Goal: Transaction & Acquisition: Download file/media

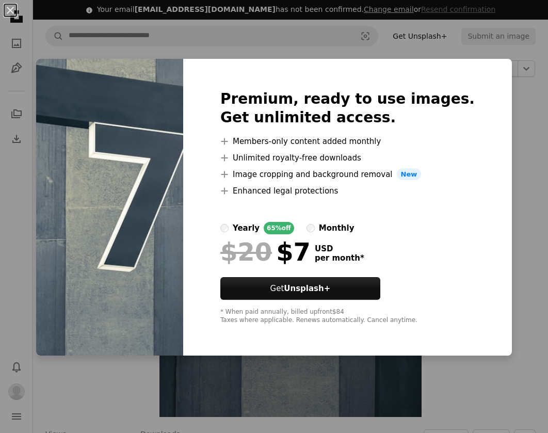
click at [517, 90] on div "An X shape Premium, ready to use images. Get unlimited access. A plus sign Memb…" at bounding box center [274, 216] width 548 height 433
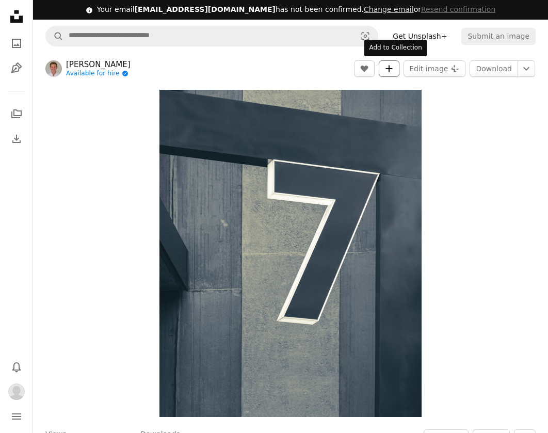
click at [393, 69] on icon "A plus sign" at bounding box center [389, 69] width 8 height 8
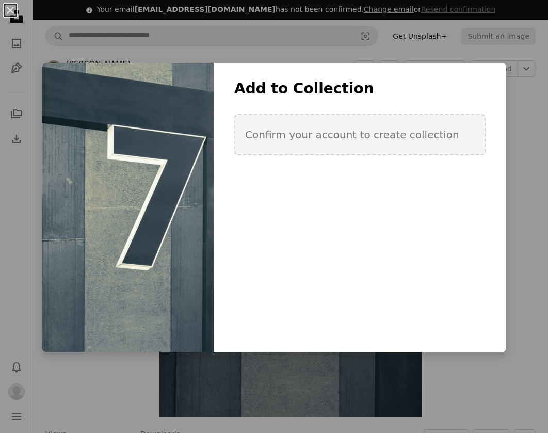
click at [277, 39] on div "An X shape Add to Collection Confirm your account to create collection Create n…" at bounding box center [274, 216] width 548 height 433
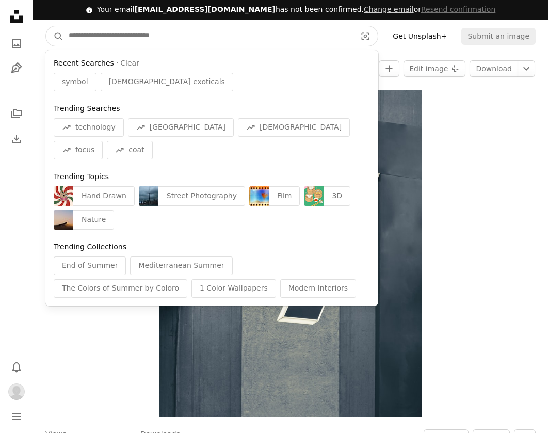
click at [264, 35] on input "Find visuals sitewide" at bounding box center [209, 36] width 290 height 20
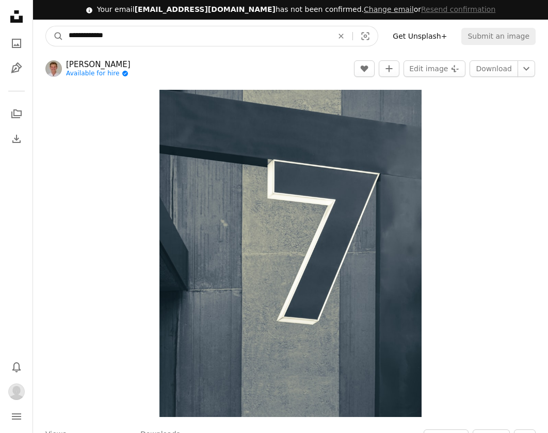
type input "**********"
click at [55, 36] on button "A magnifying glass" at bounding box center [55, 36] width 18 height 20
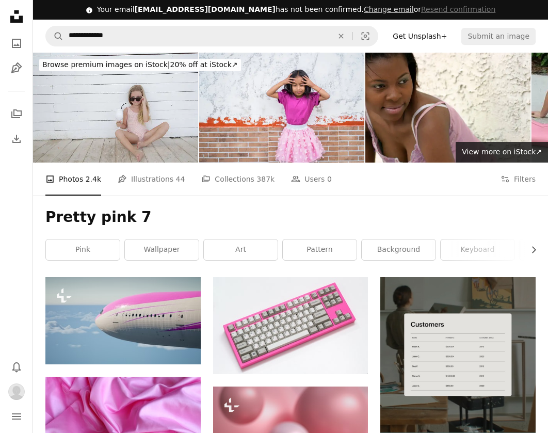
click at [539, 227] on div "Pretty pink 7 Chevron right pink wallpaper art pattern background keyboard vect…" at bounding box center [290, 237] width 515 height 82
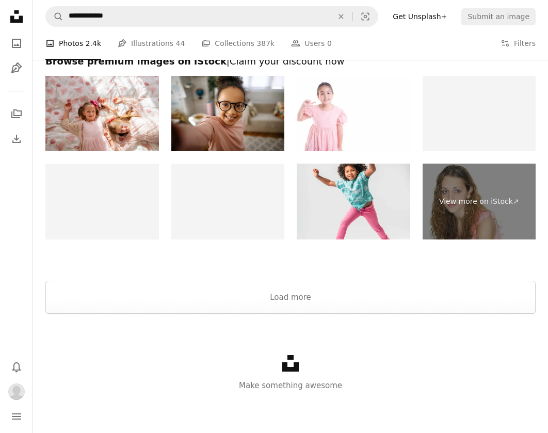
scroll to position [1687, 0]
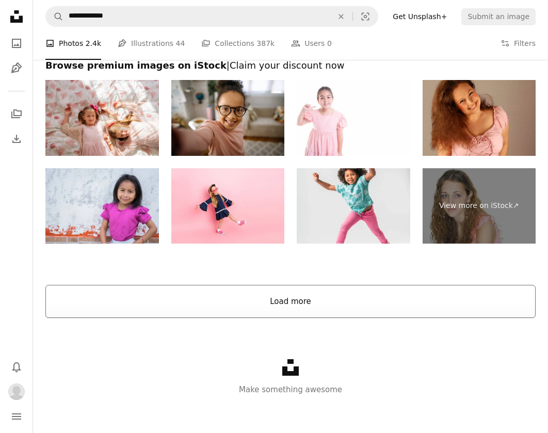
click at [313, 308] on button "Load more" at bounding box center [290, 301] width 490 height 33
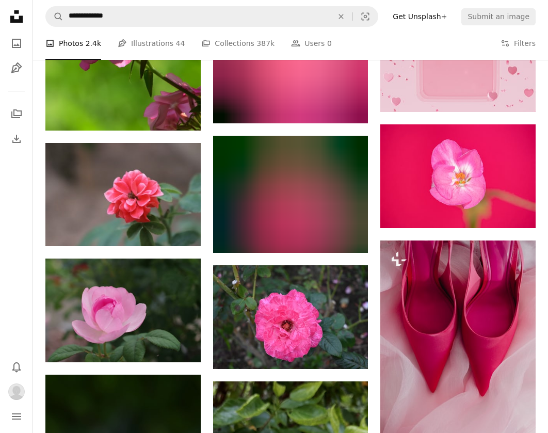
scroll to position [5142, 0]
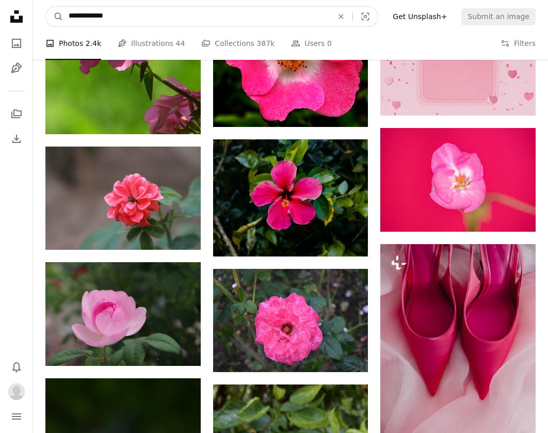
click at [143, 9] on input "**********" at bounding box center [197, 17] width 266 height 20
click at [134, 19] on input "**********" at bounding box center [197, 17] width 266 height 20
type input "**********"
click at [55, 17] on button "A magnifying glass" at bounding box center [55, 17] width 18 height 20
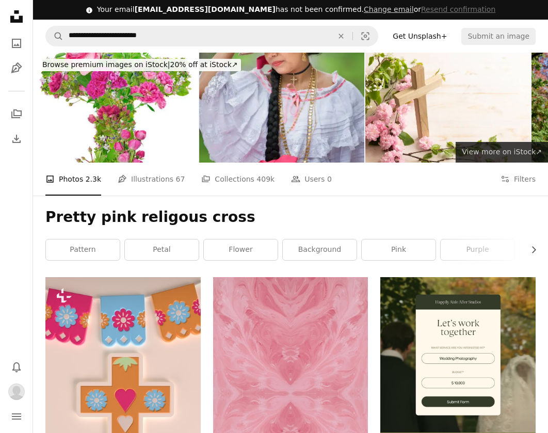
click at [503, 149] on span "View more on iStock ↗" at bounding box center [502, 152] width 80 height 8
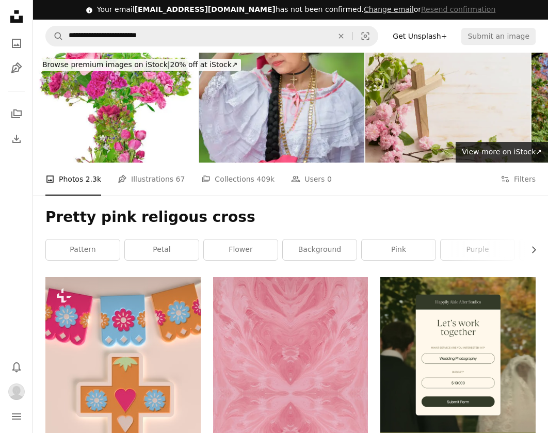
click at [416, 106] on img at bounding box center [448, 108] width 165 height 110
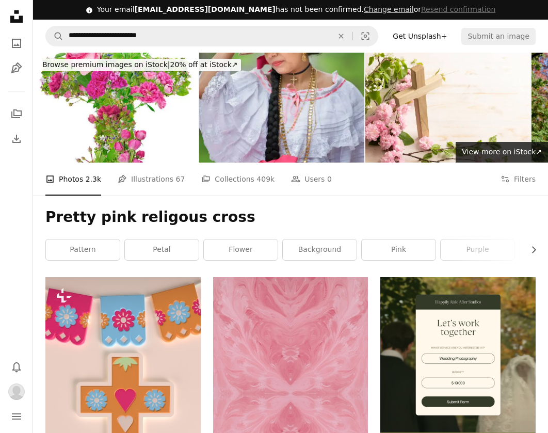
click at [533, 206] on div "Pretty pink religous cross Chevron right pattern petal flower background pink p…" at bounding box center [290, 237] width 515 height 82
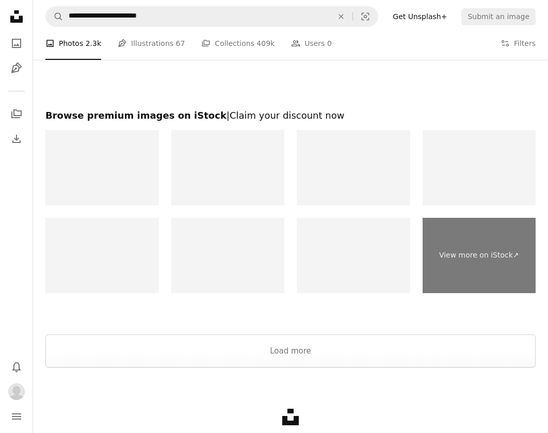
scroll to position [1776, 0]
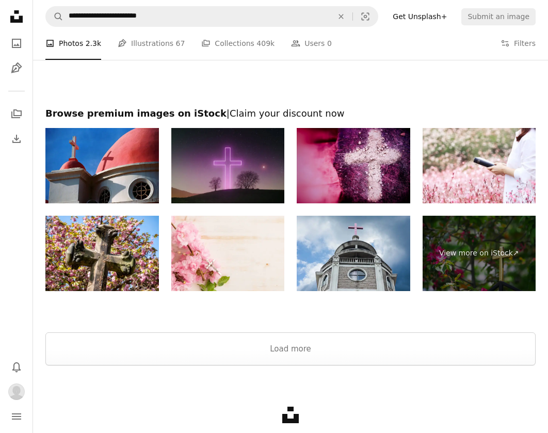
click at [244, 151] on img at bounding box center [228, 165] width 114 height 75
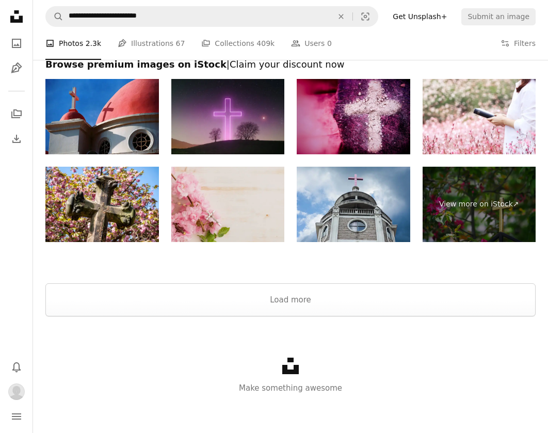
scroll to position [1824, 0]
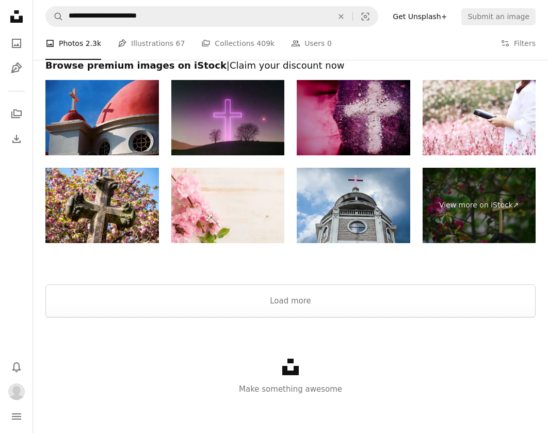
click at [352, 114] on img at bounding box center [354, 117] width 114 height 75
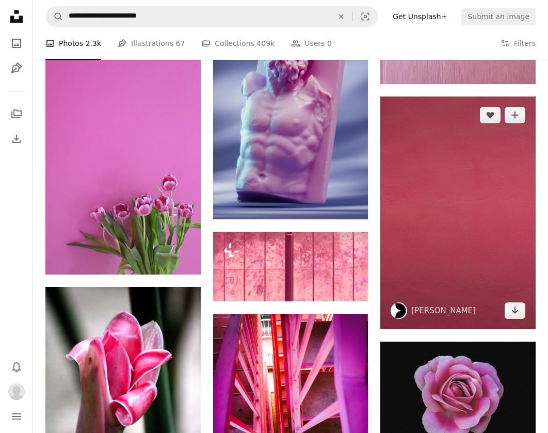
scroll to position [1122, 0]
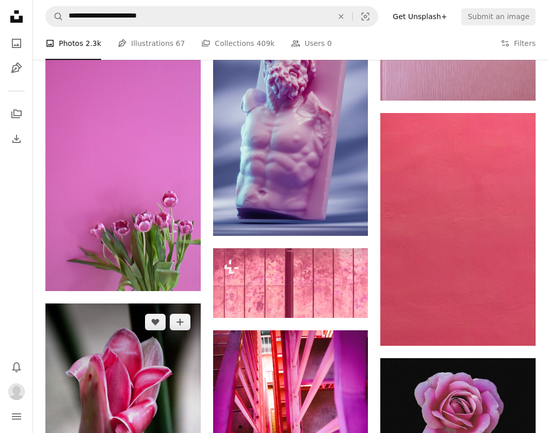
click at [90, 355] on img at bounding box center [122, 420] width 155 height 233
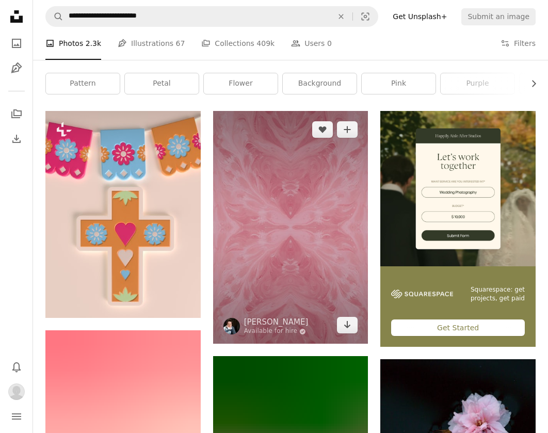
scroll to position [125, 0]
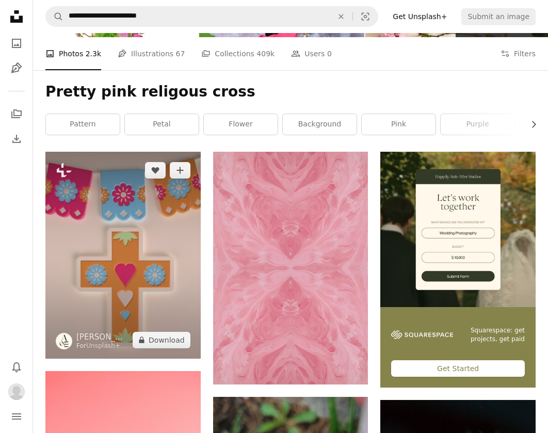
click at [158, 231] on img at bounding box center [122, 255] width 155 height 207
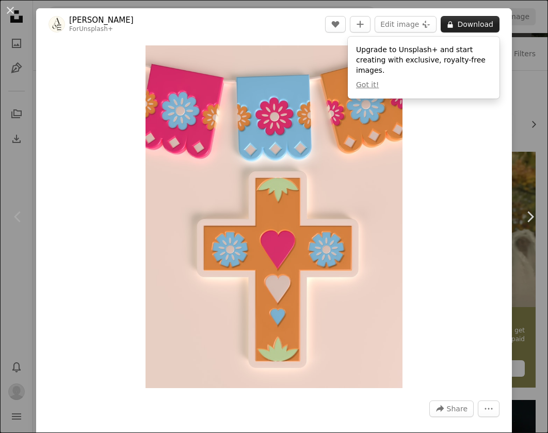
click at [463, 27] on button "A lock Download" at bounding box center [470, 24] width 59 height 17
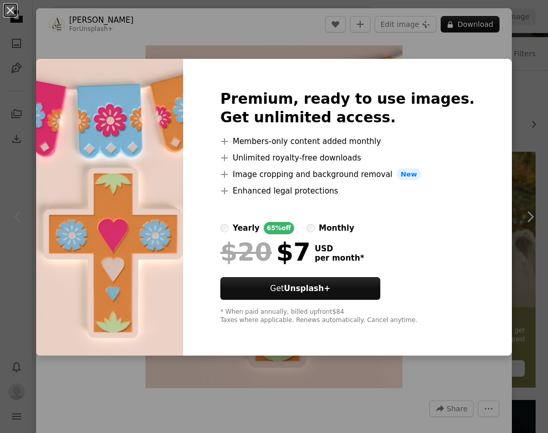
click at [327, 38] on div "An X shape Premium, ready to use images. Get unlimited access. A plus sign Memb…" at bounding box center [274, 216] width 548 height 433
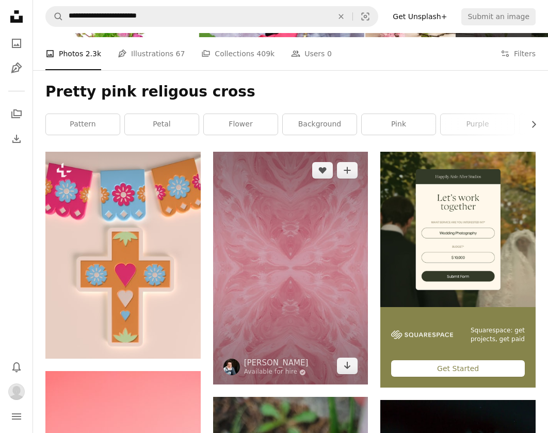
click at [263, 242] on img at bounding box center [290, 268] width 155 height 233
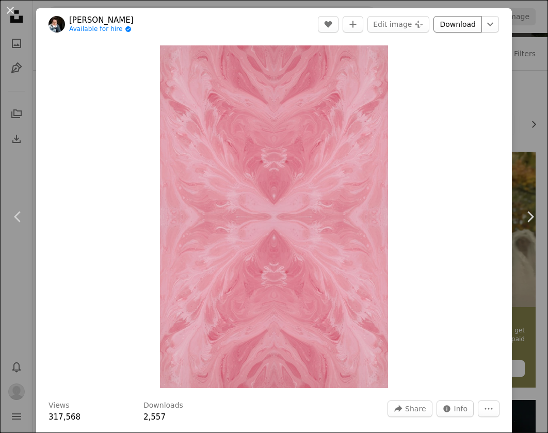
click at [466, 23] on link "Download" at bounding box center [458, 24] width 49 height 17
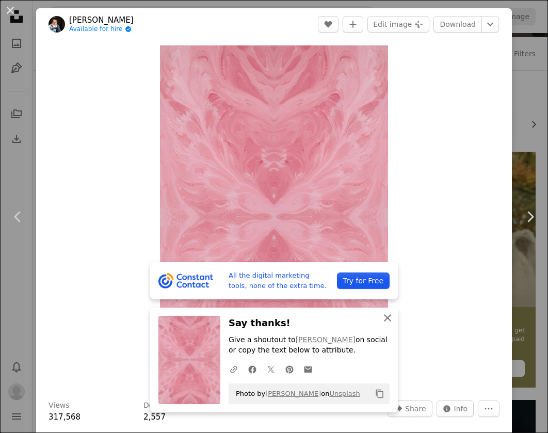
click at [386, 324] on icon "An X shape" at bounding box center [388, 318] width 12 height 12
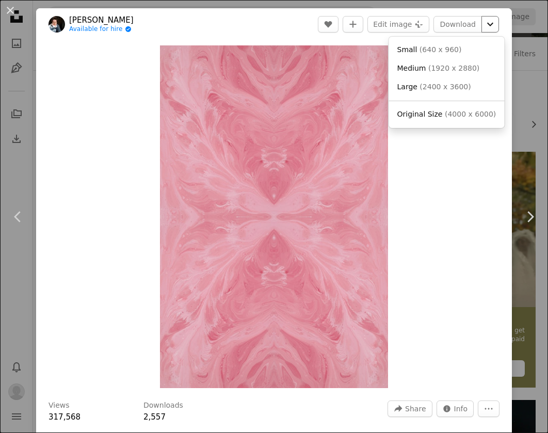
click at [490, 22] on icon "Chevron down" at bounding box center [490, 24] width 17 height 12
click at [166, 53] on dialog "An X shape Chevron left Chevron right [PERSON_NAME] Available for hire A checkm…" at bounding box center [274, 216] width 548 height 433
